Goal: Obtain resource: Obtain resource

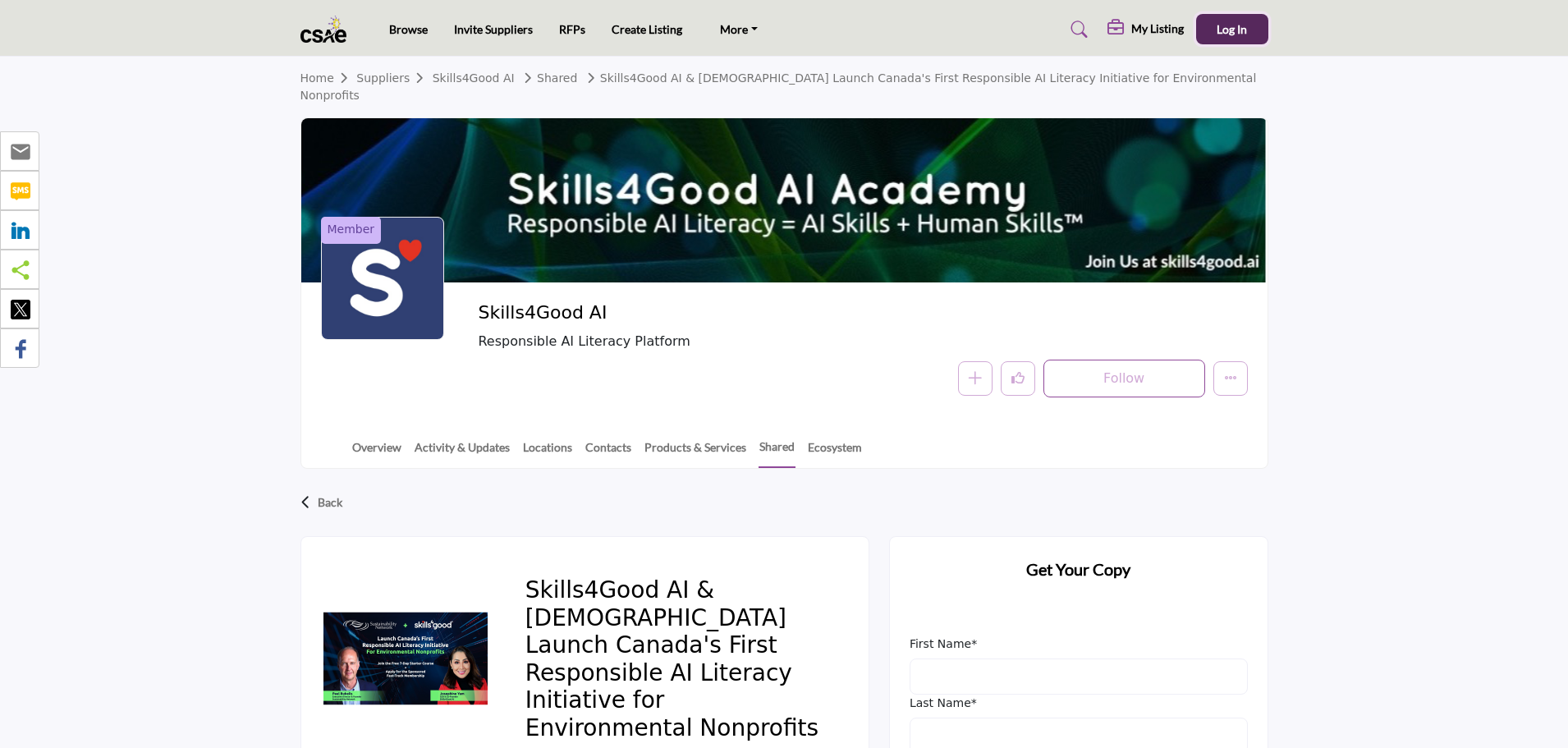
click at [1232, 34] on span "Log In" at bounding box center [1231, 29] width 30 height 14
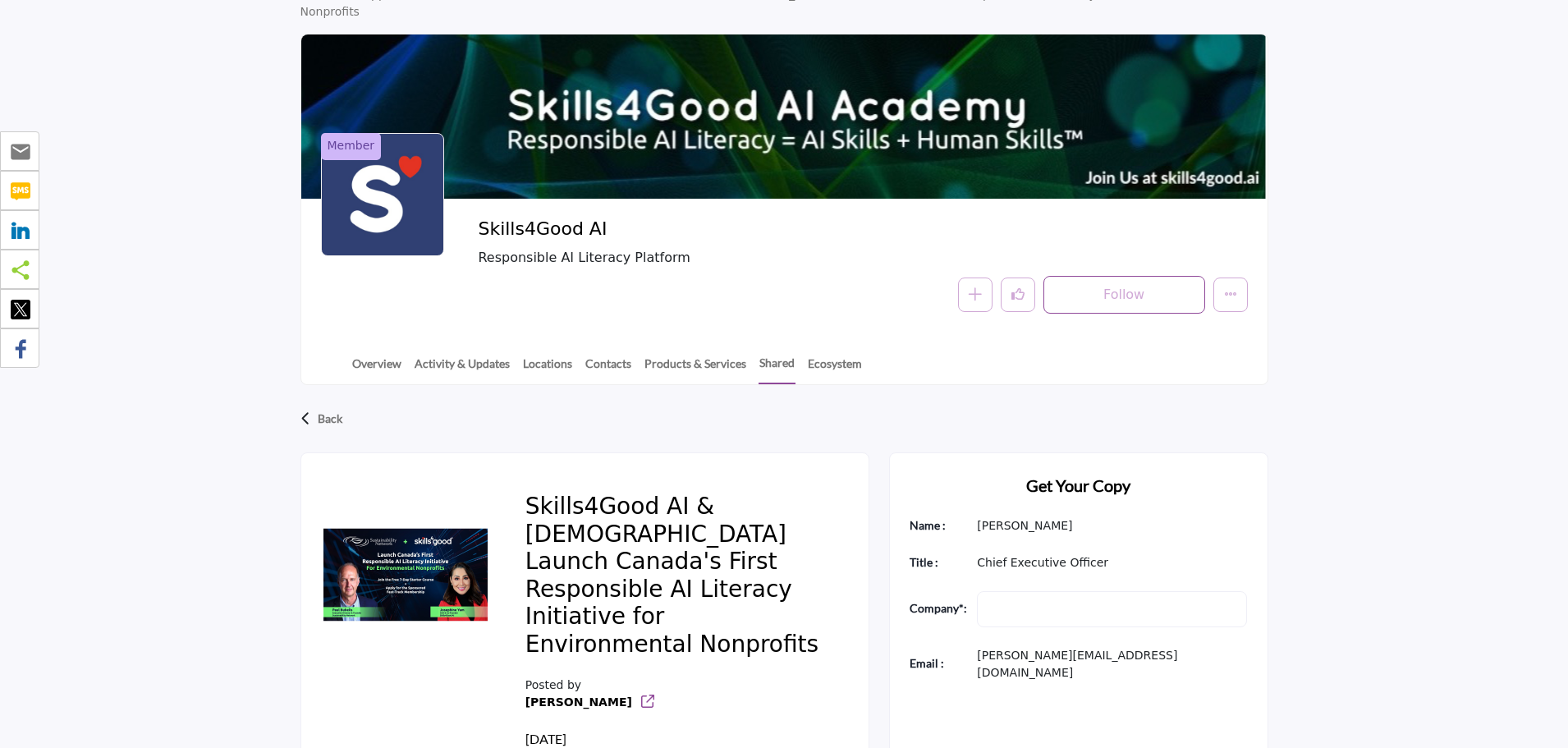
scroll to position [246, 0]
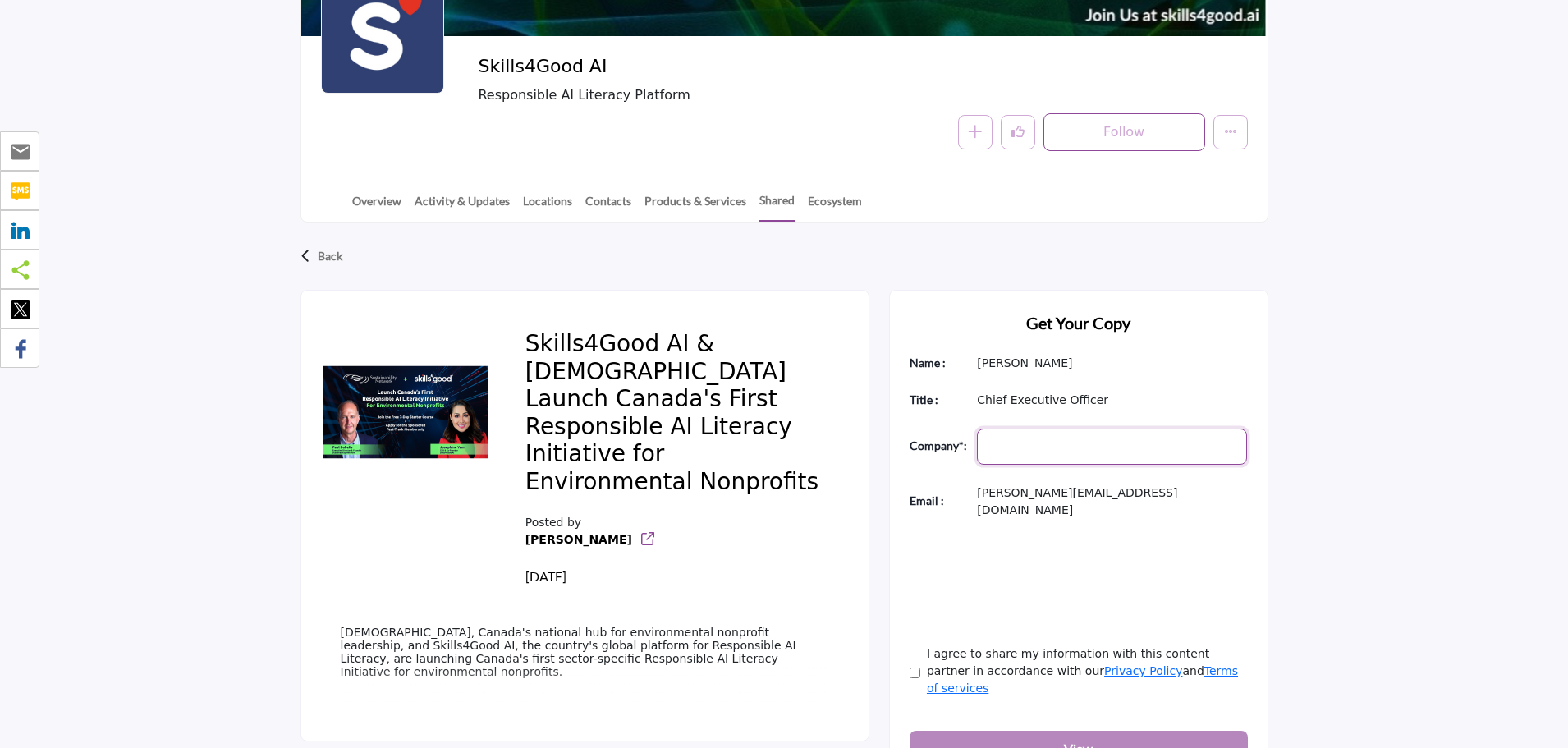
click at [1054, 431] on input "Company Name" at bounding box center [1112, 446] width 270 height 36
type input "**********"
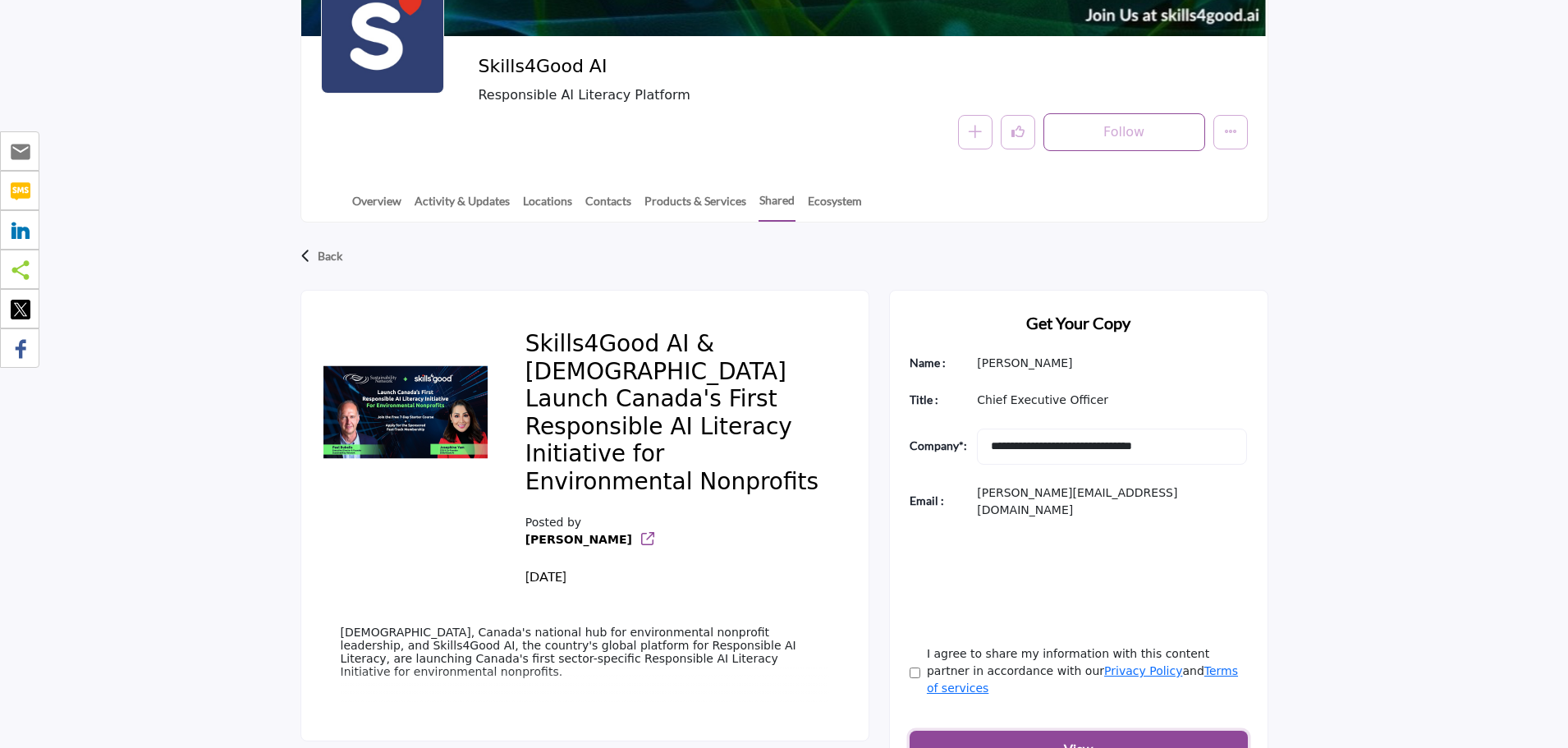
click at [1048, 731] on button "View" at bounding box center [1077, 749] width 338 height 36
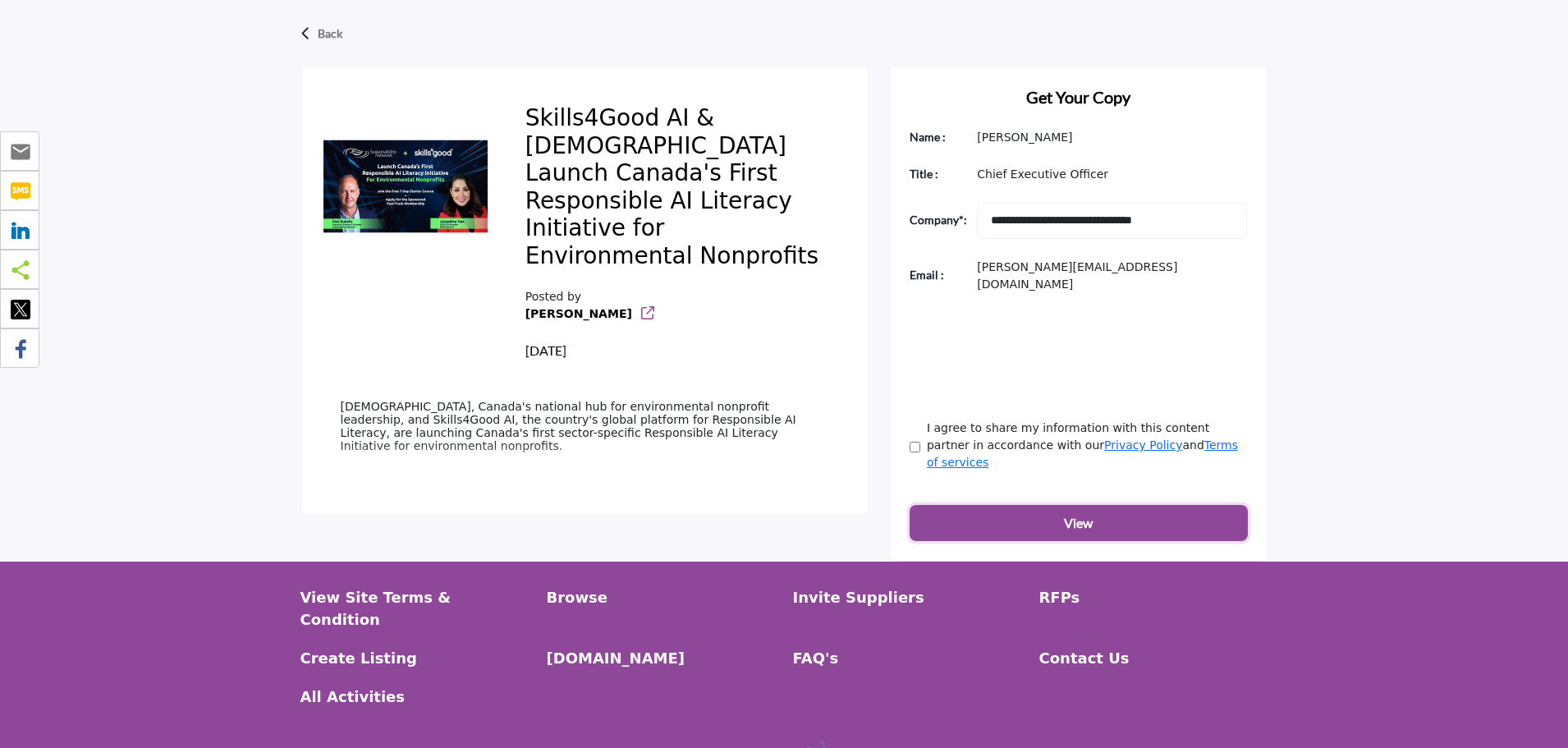
scroll to position [322, 0]
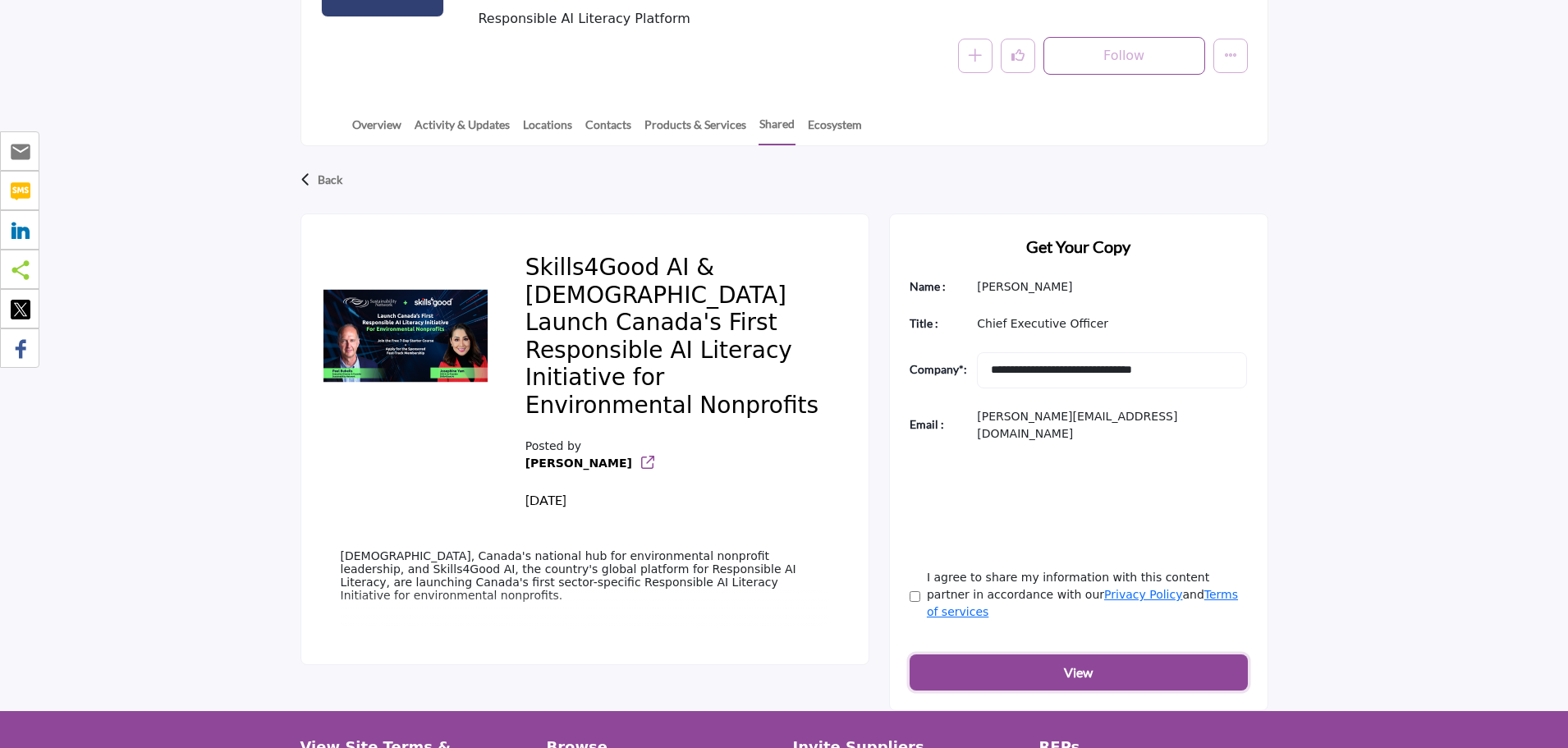
click at [1089, 663] on b "View" at bounding box center [1078, 673] width 29 height 19
click at [563, 457] on link "Josephine" at bounding box center [579, 463] width 107 height 13
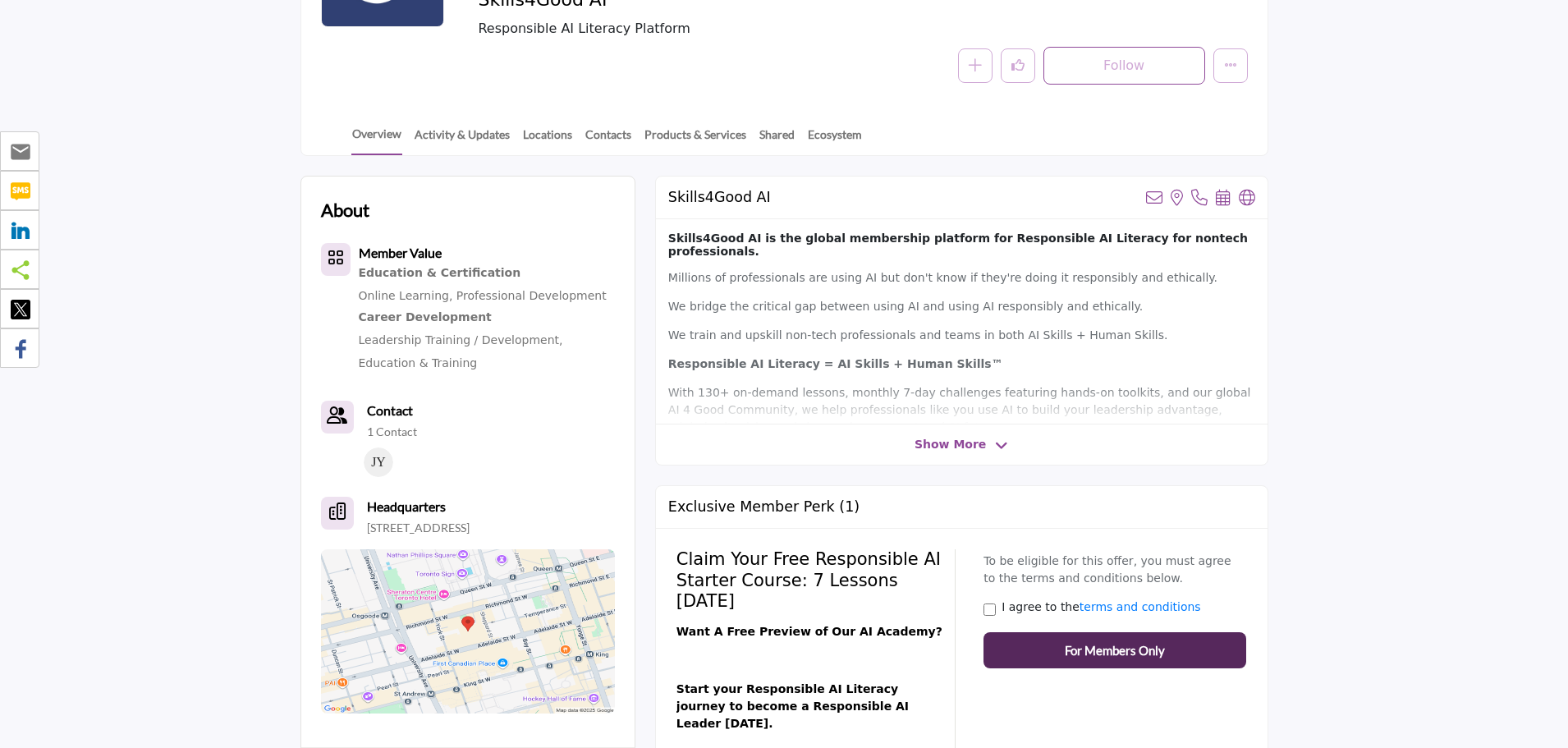
scroll to position [246, 0]
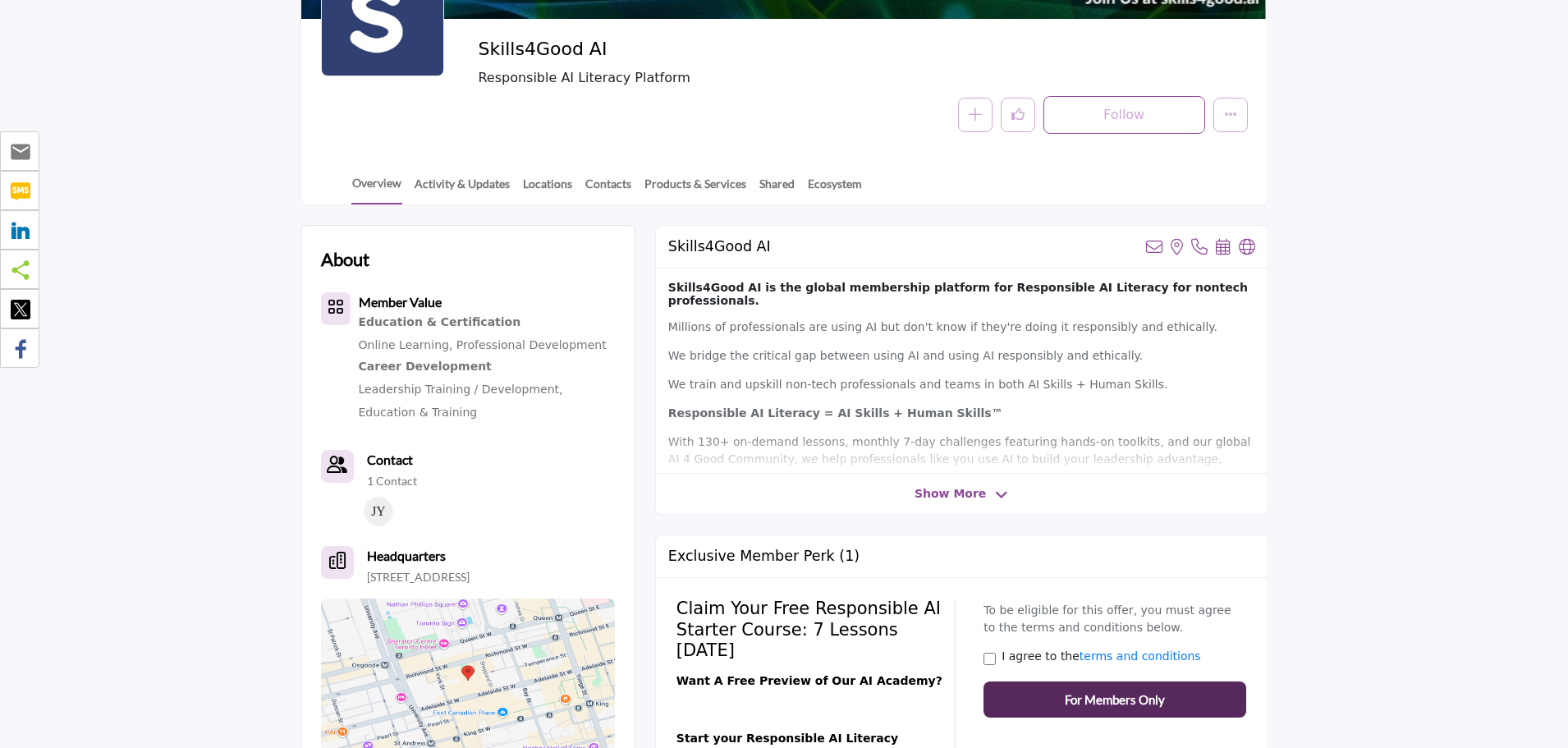
click at [997, 496] on icon at bounding box center [1001, 495] width 13 height 15
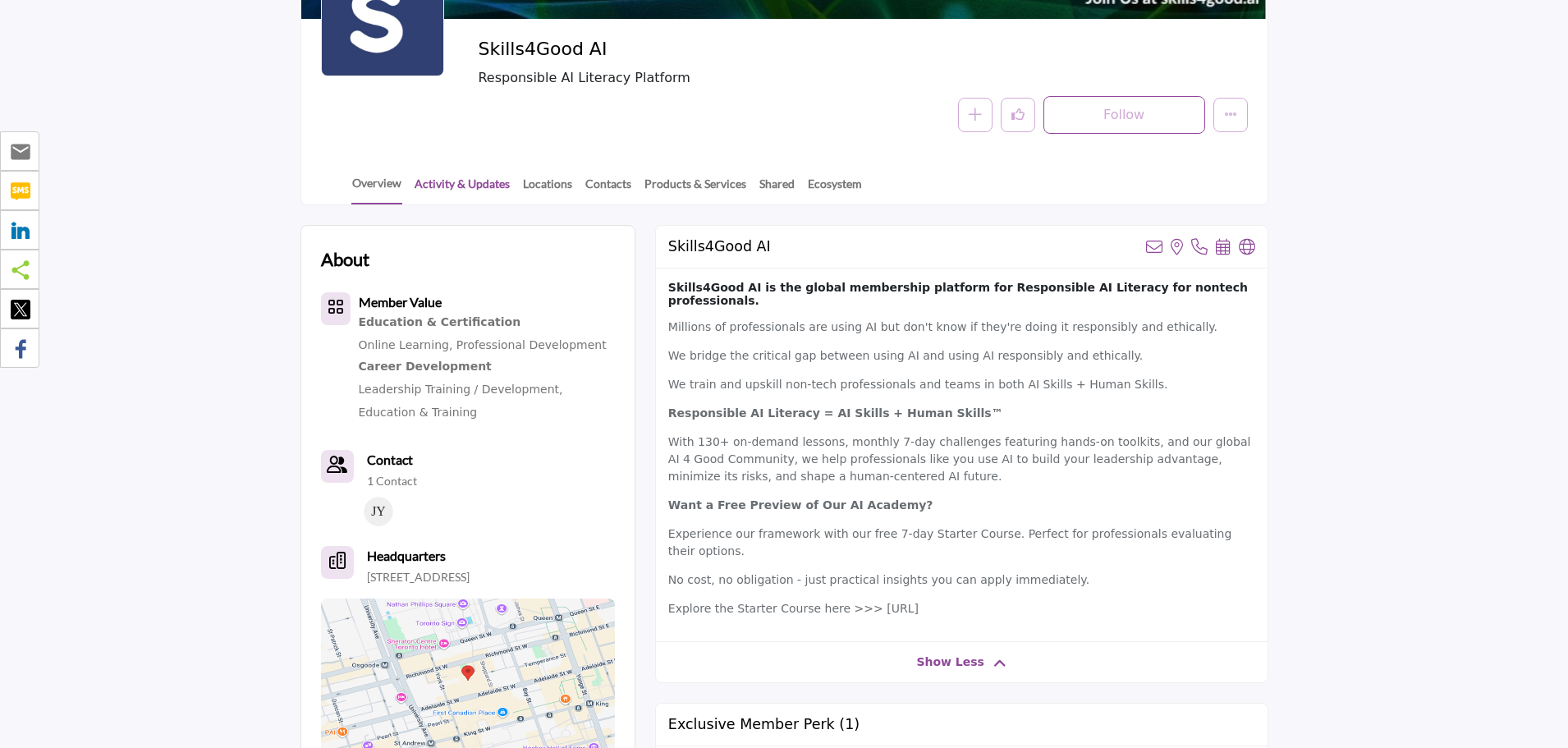
click at [491, 185] on link "Activity & Updates" at bounding box center [462, 190] width 97 height 29
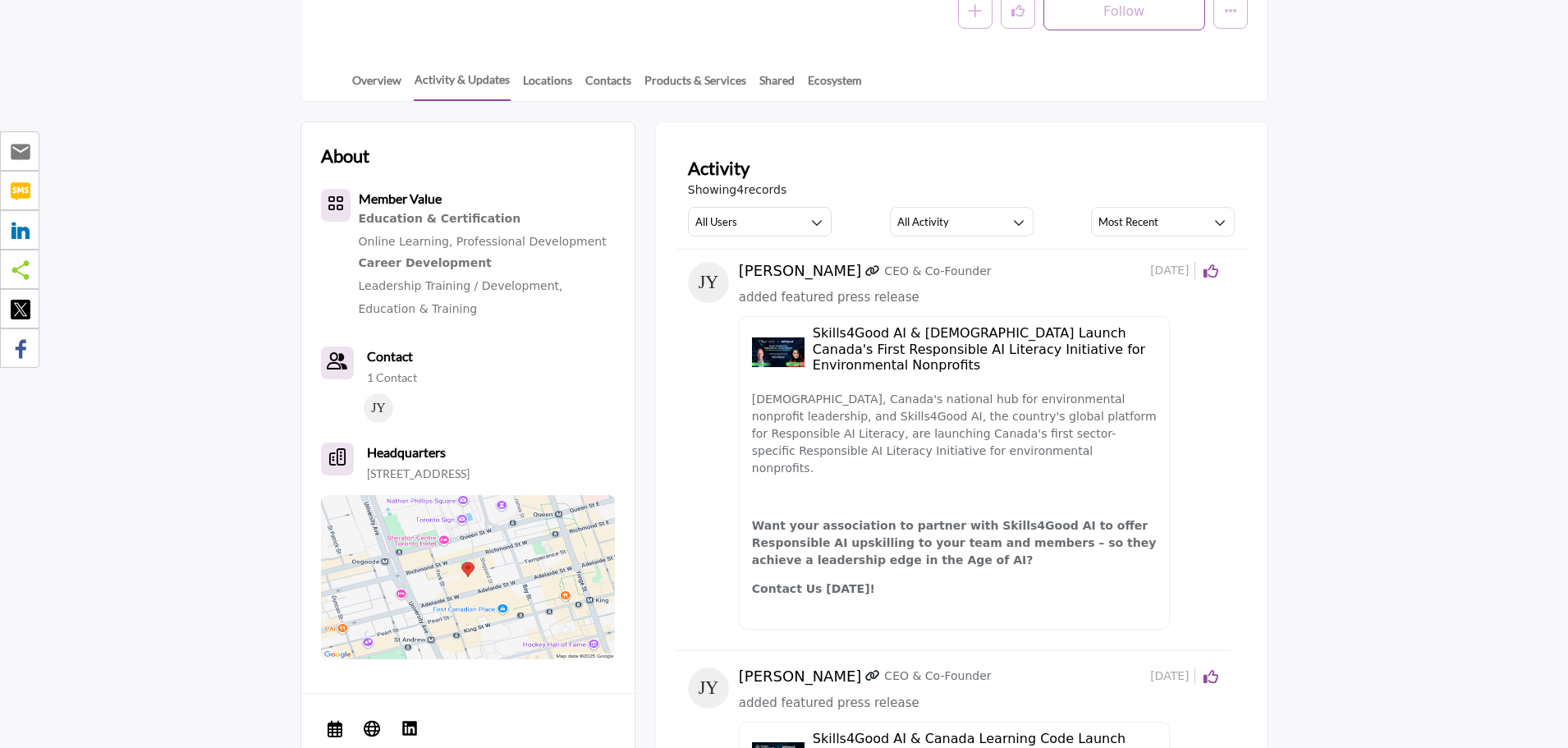
scroll to position [411, 0]
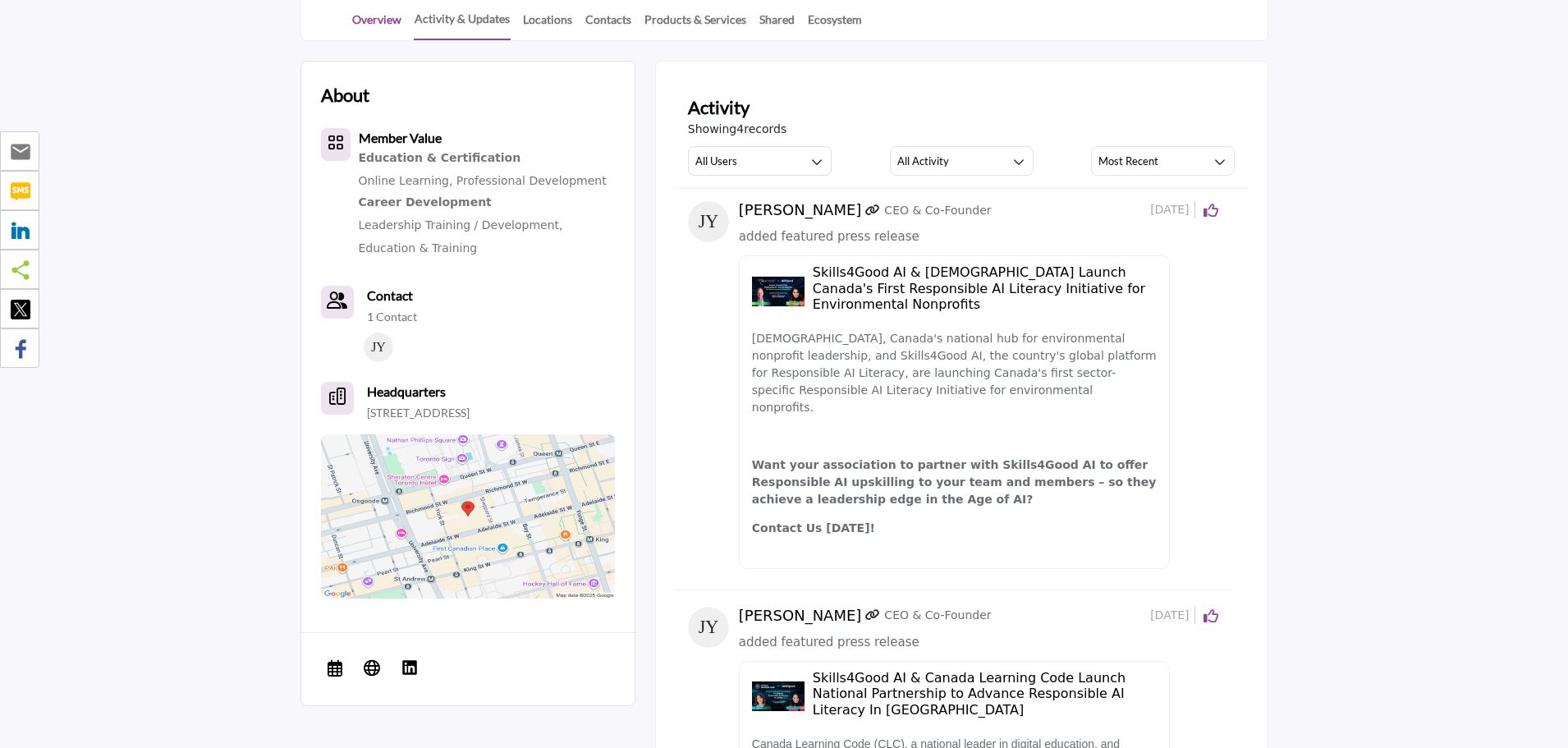
click at [360, 23] on link "Overview" at bounding box center [377, 25] width 51 height 29
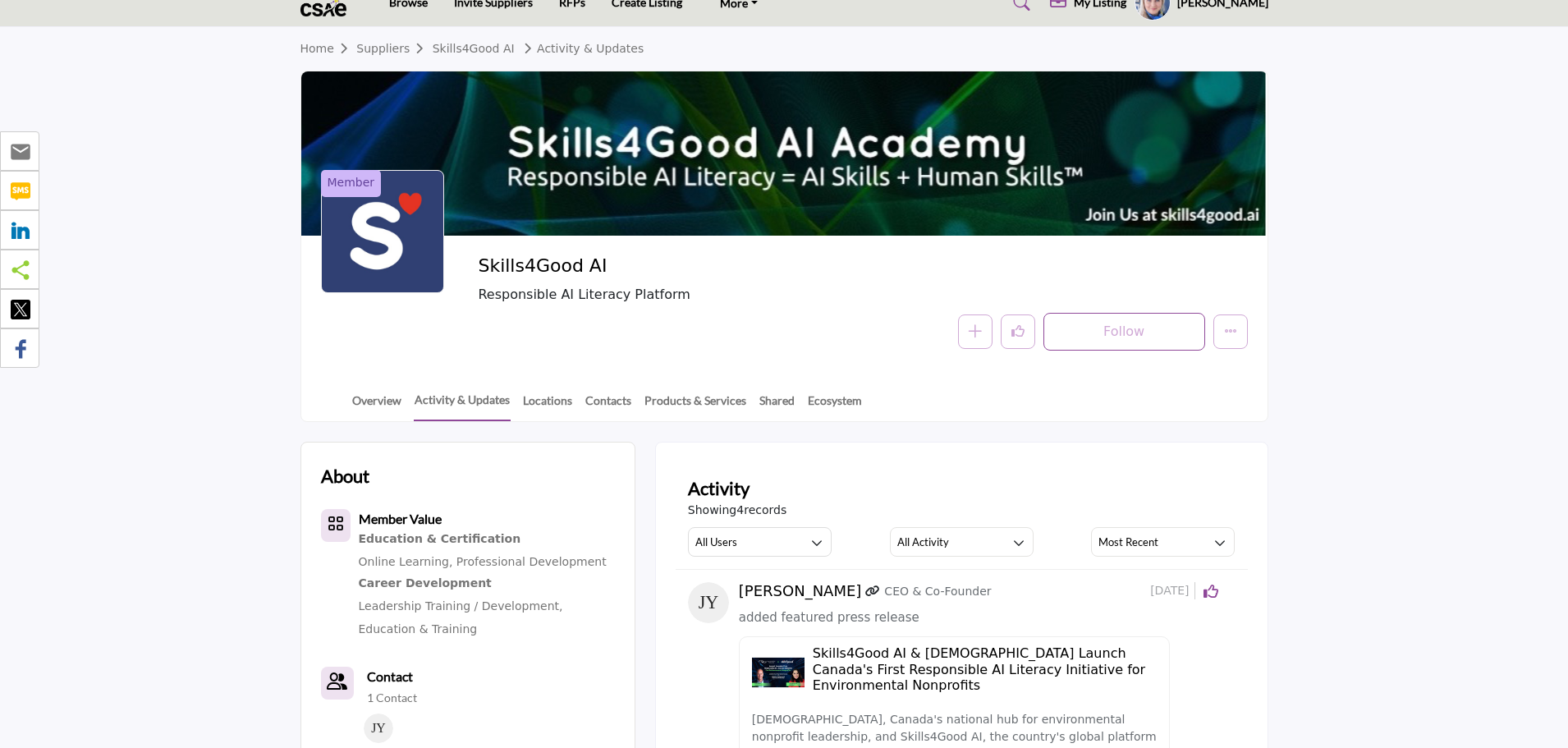
scroll to position [0, 0]
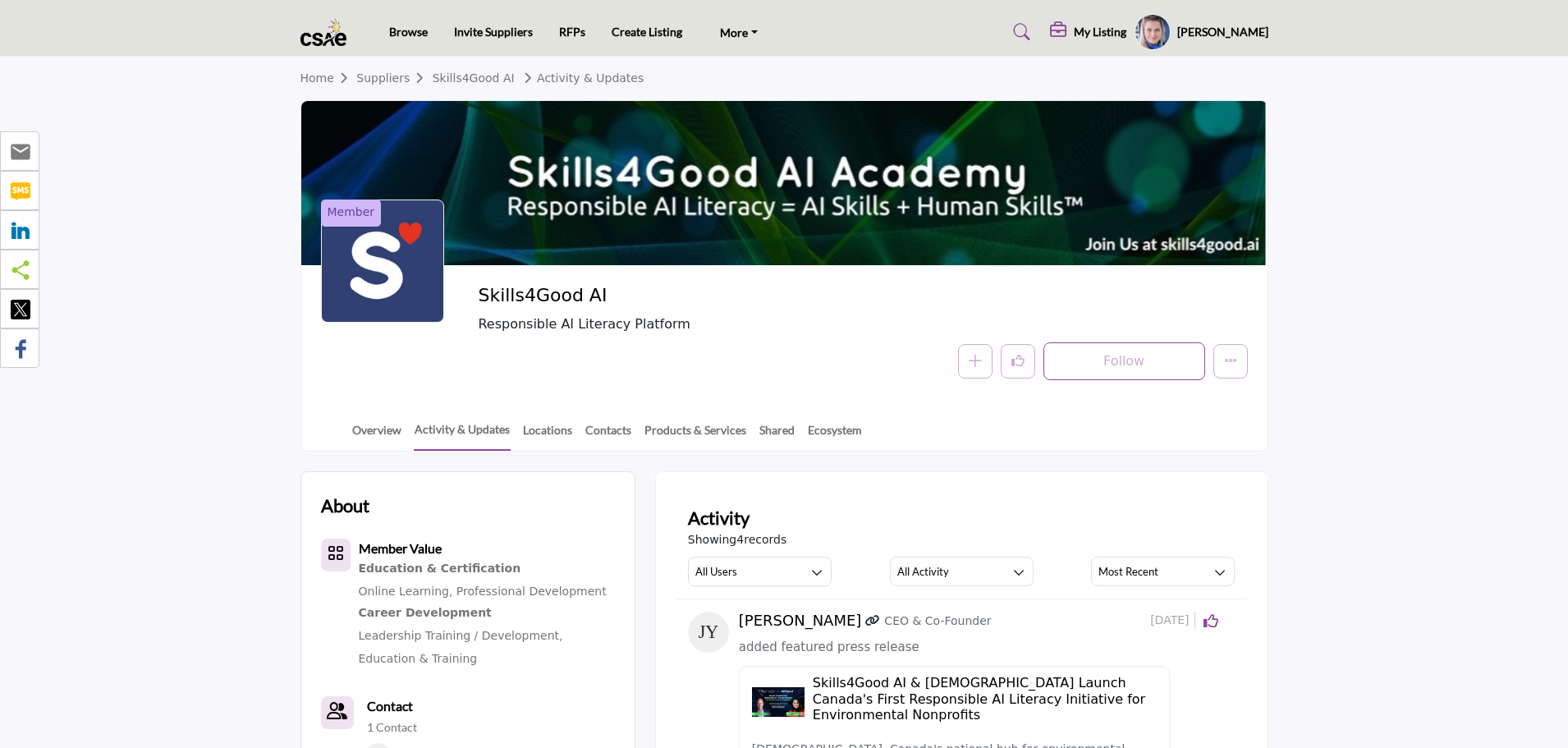
click at [327, 35] on img at bounding box center [328, 32] width 55 height 27
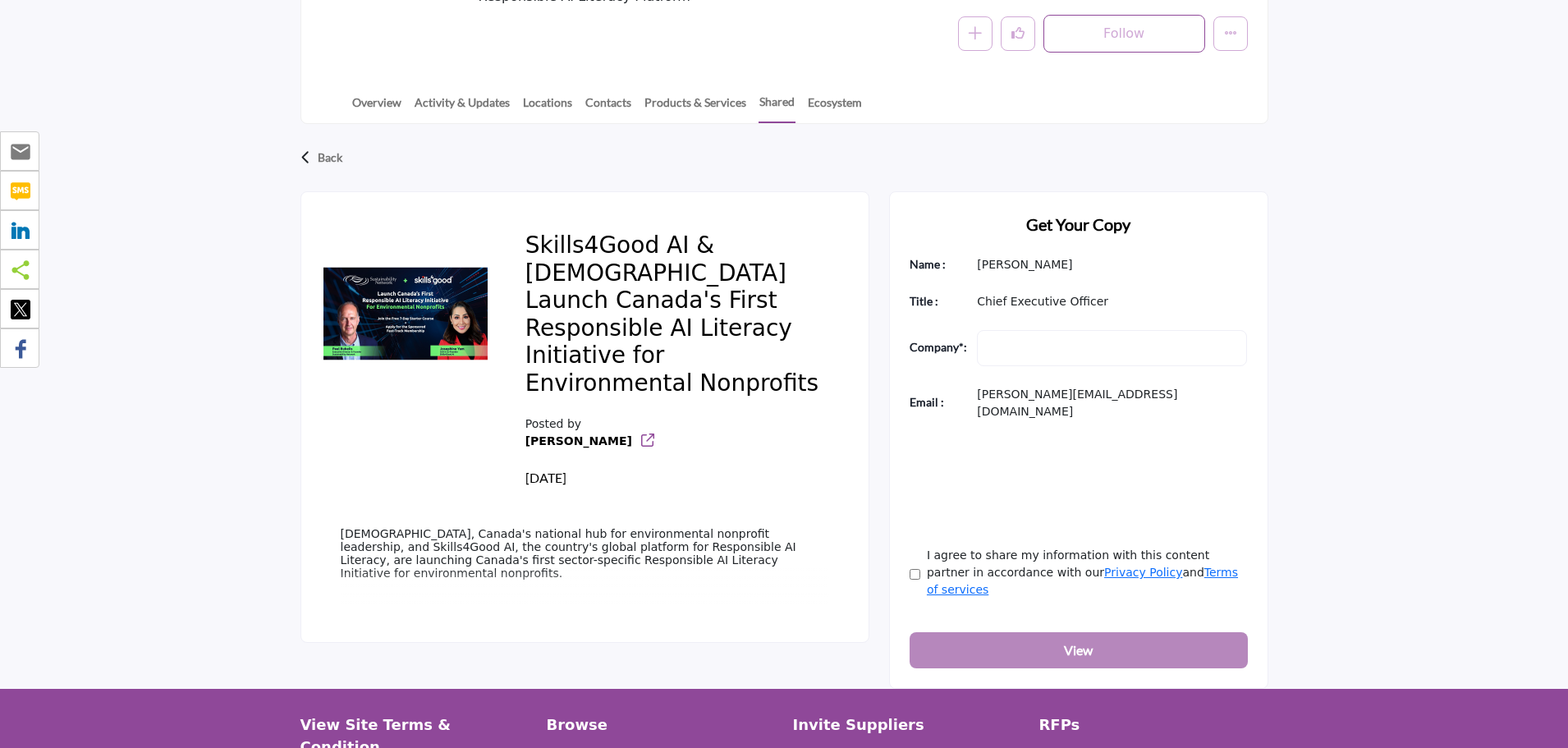
scroll to position [411, 0]
